Goal: Task Accomplishment & Management: Complete application form

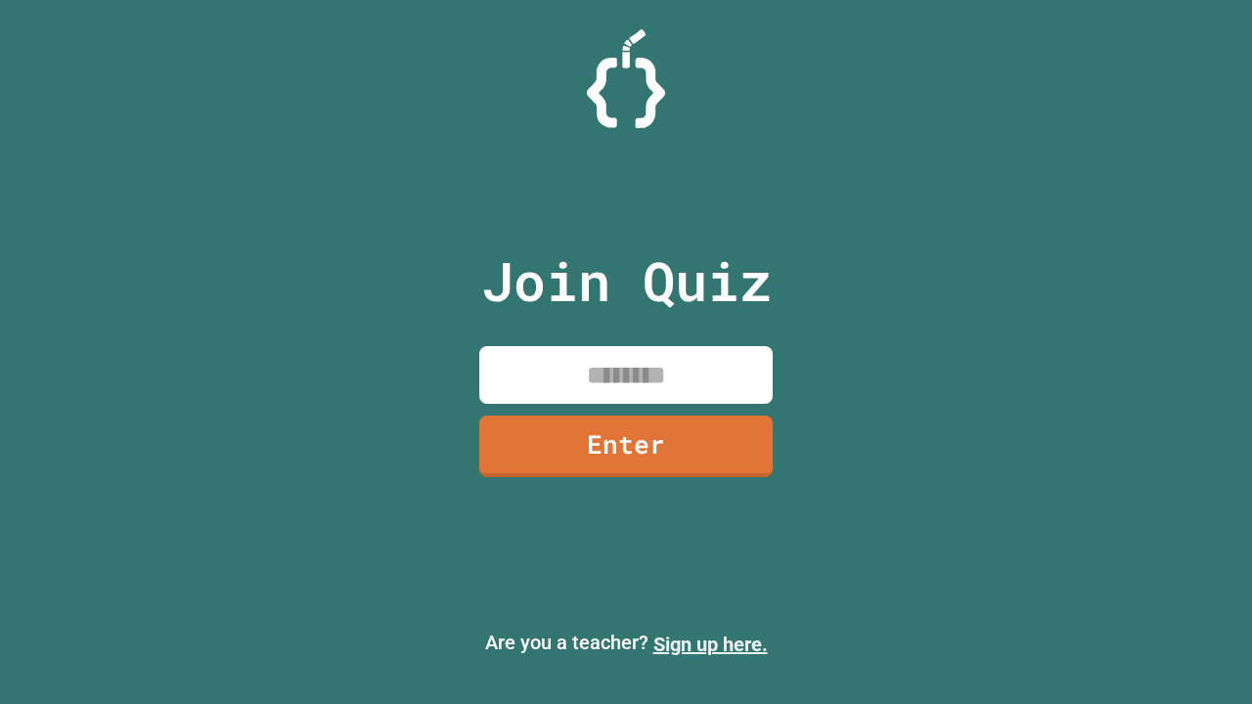
click at [710, 645] on link "Sign up here." at bounding box center [710, 644] width 114 height 23
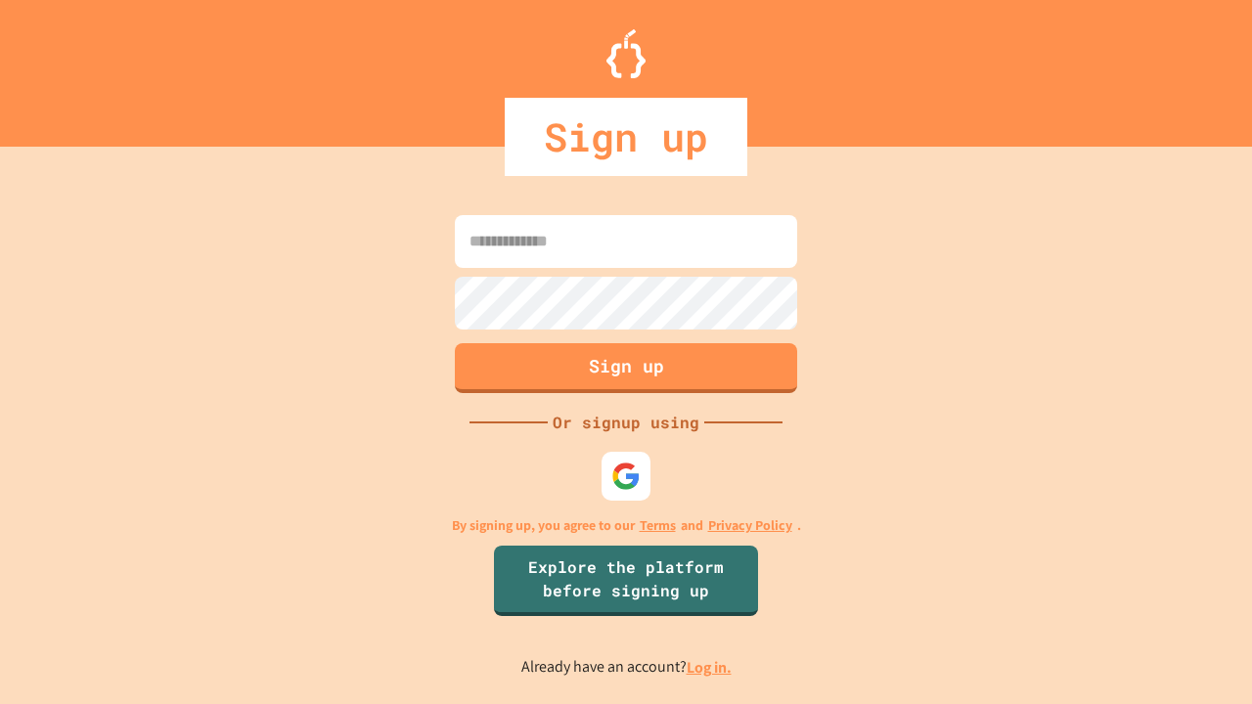
click at [710, 667] on link "Log in." at bounding box center [709, 667] width 45 height 21
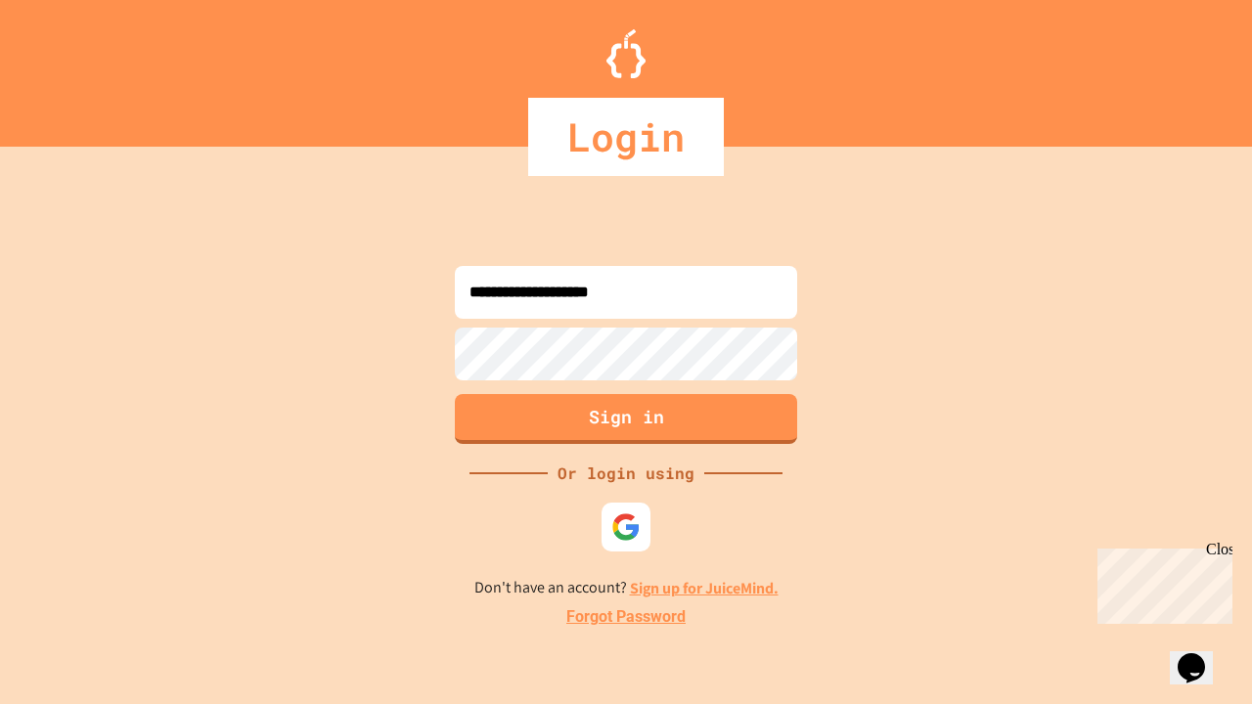
type input "**********"
